Goal: Check status: Check status

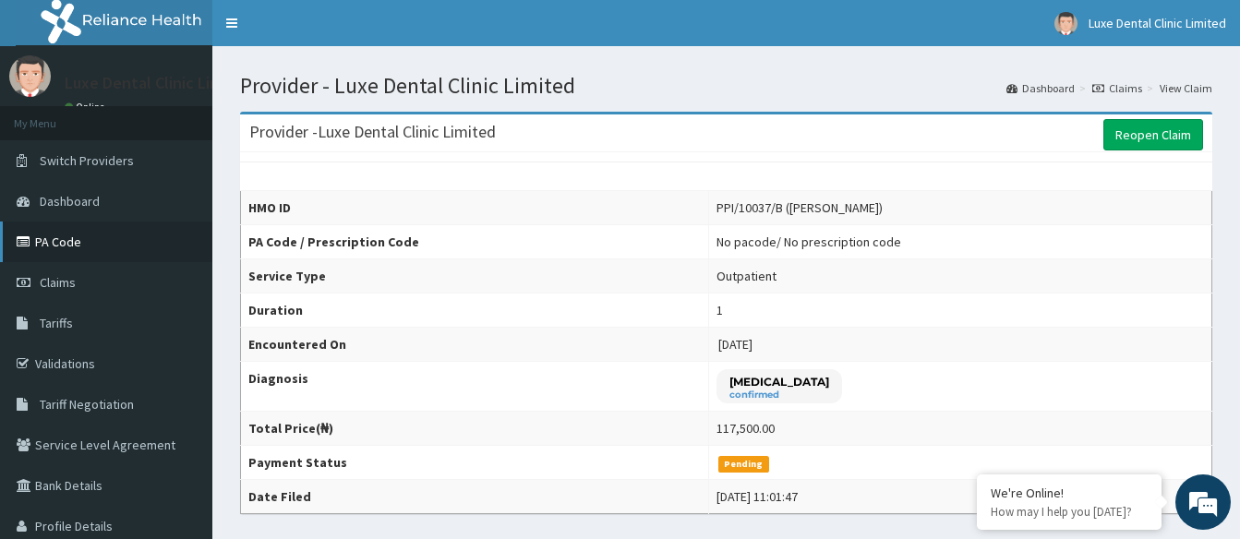
click at [65, 249] on link "PA Code" at bounding box center [106, 242] width 212 height 41
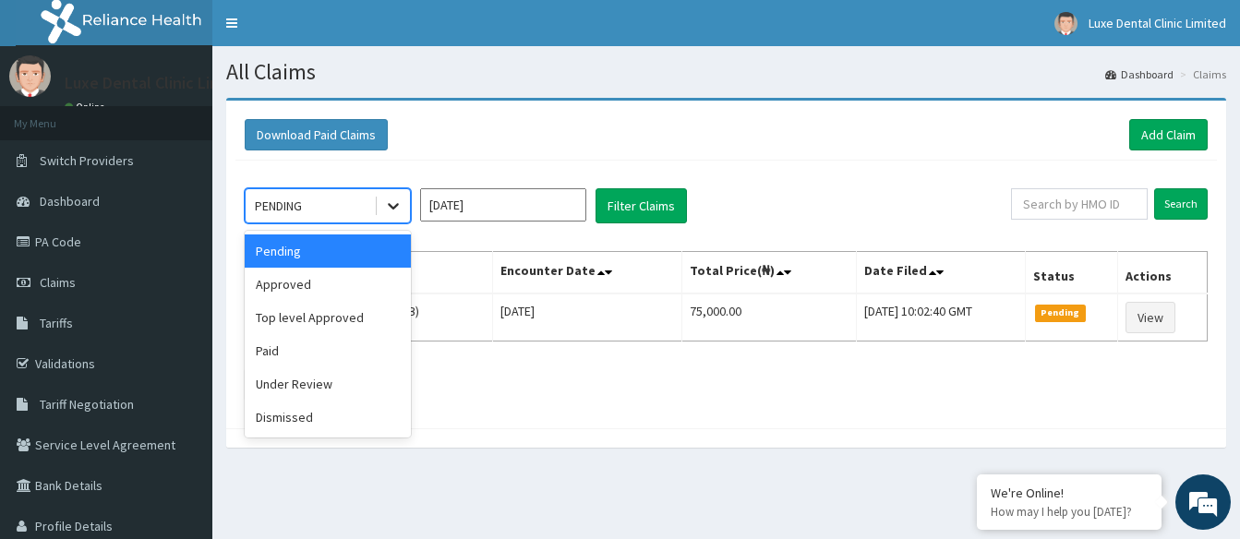
click at [384, 203] on icon at bounding box center [393, 206] width 18 height 18
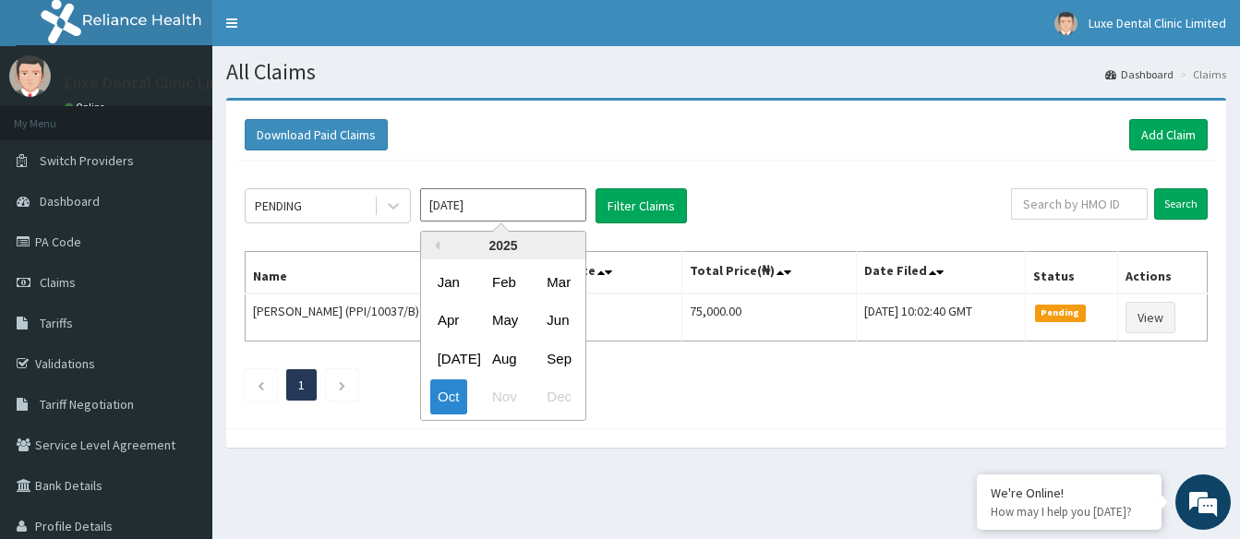
click at [490, 212] on input "[DATE]" at bounding box center [503, 204] width 166 height 33
click at [562, 356] on div "Sep" at bounding box center [557, 359] width 37 height 34
type input "[DATE]"
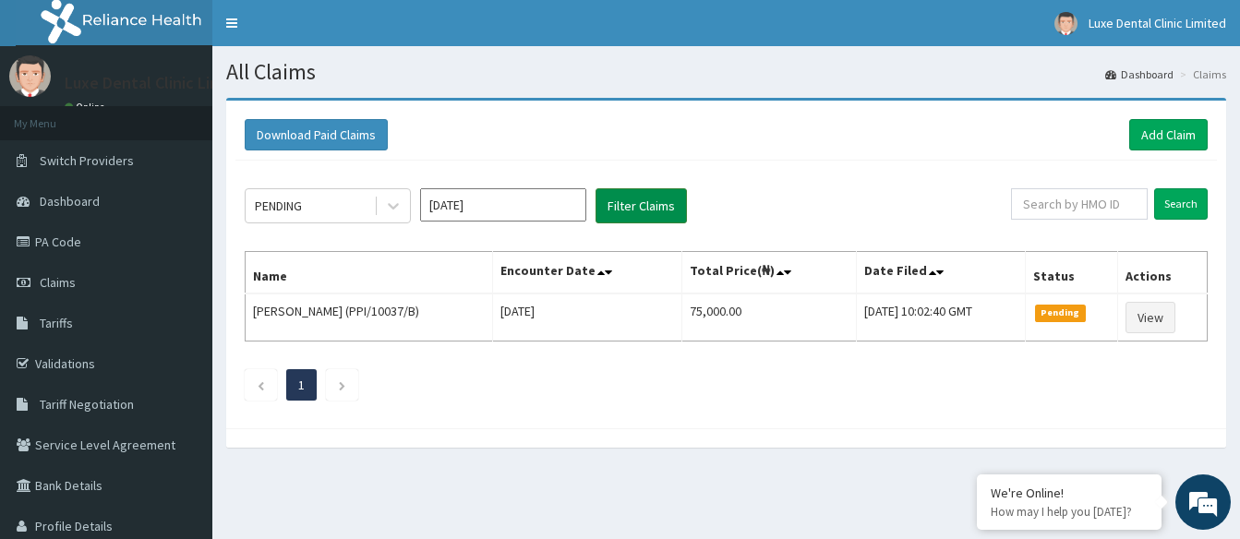
click at [630, 198] on button "Filter Claims" at bounding box center [640, 205] width 91 height 35
